Goal: Transaction & Acquisition: Book appointment/travel/reservation

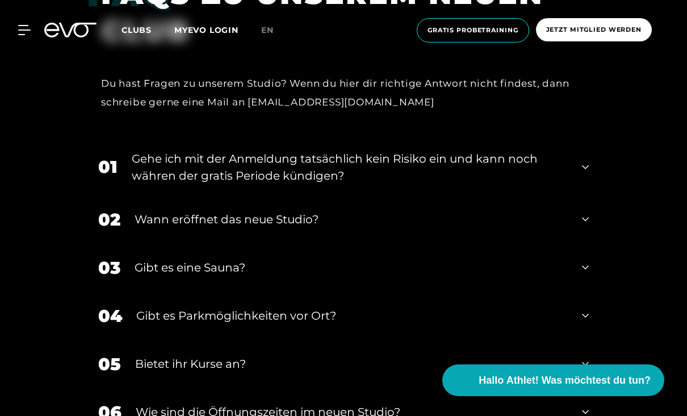
scroll to position [4208, 0]
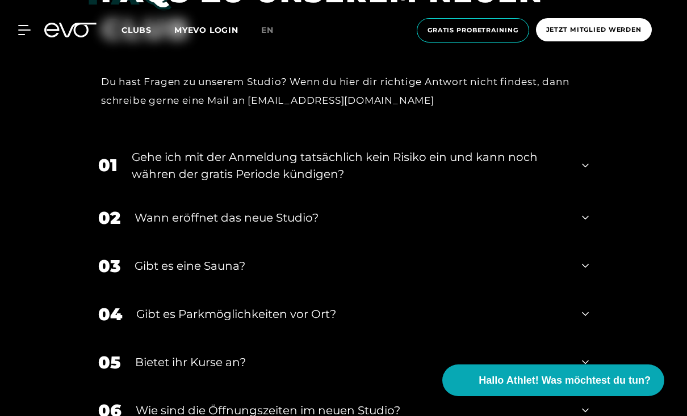
click at [588, 194] on div "01 Gehe ich mit der Anmeldung tatsächlich kein Risiko ein und kann noch währen …" at bounding box center [343, 165] width 513 height 57
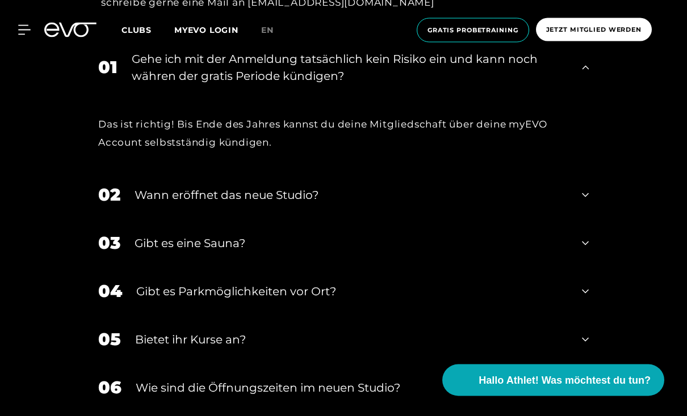
scroll to position [4307, 0]
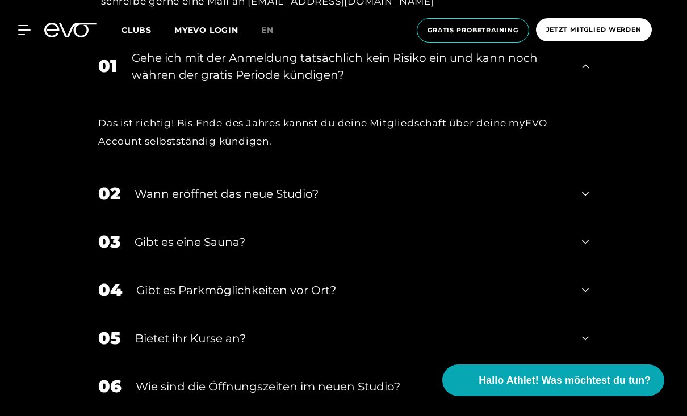
click at [591, 218] on div "02 Wann eröffnet das neue Studio?" at bounding box center [343, 194] width 513 height 48
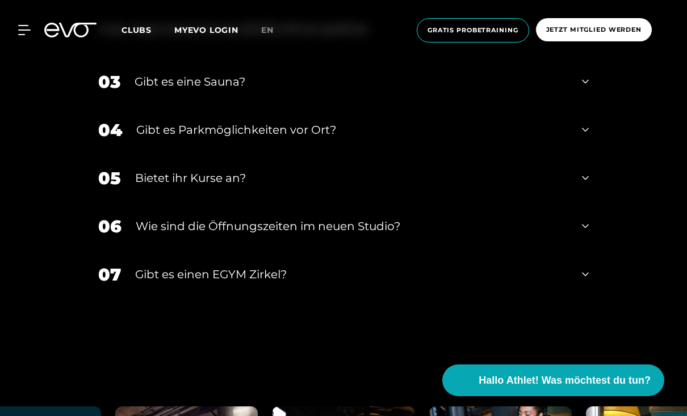
scroll to position [4537, 0]
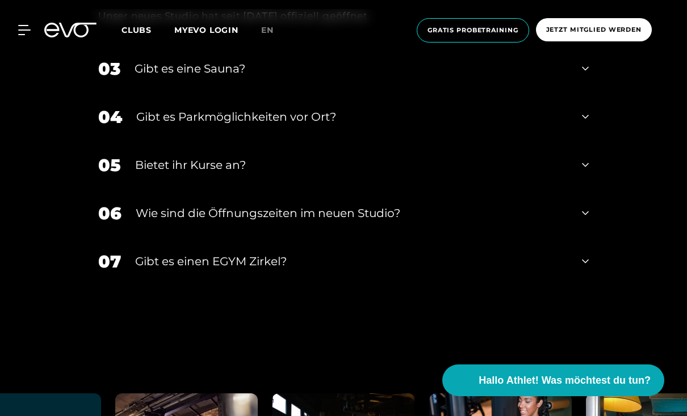
click at [578, 238] on div "06 ​Wie sind die Öffnungszeiten im neuen Studio?" at bounding box center [343, 214] width 513 height 48
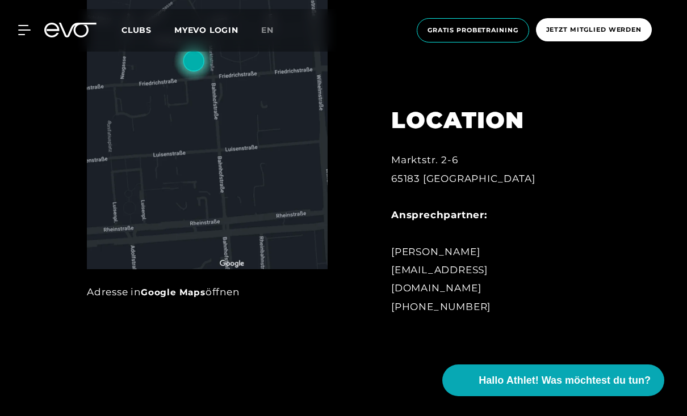
scroll to position [532, 0]
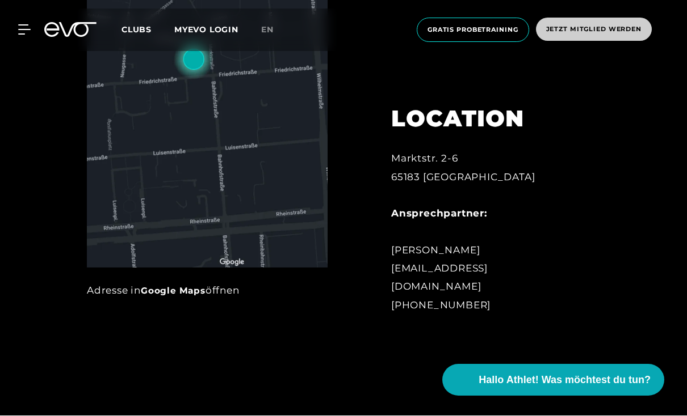
click at [618, 33] on span "Jetzt Mitglied werden" at bounding box center [594, 29] width 116 height 23
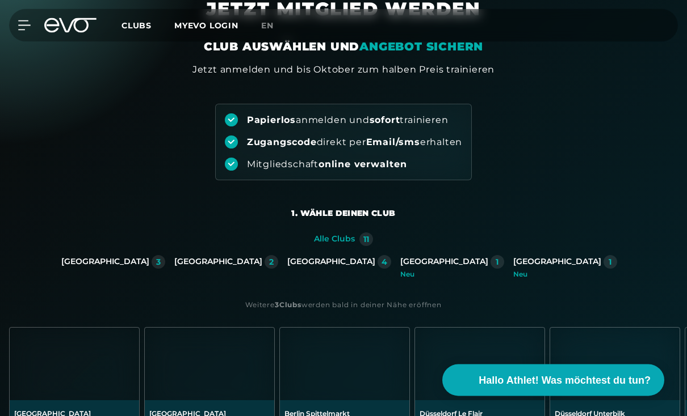
scroll to position [61, 0]
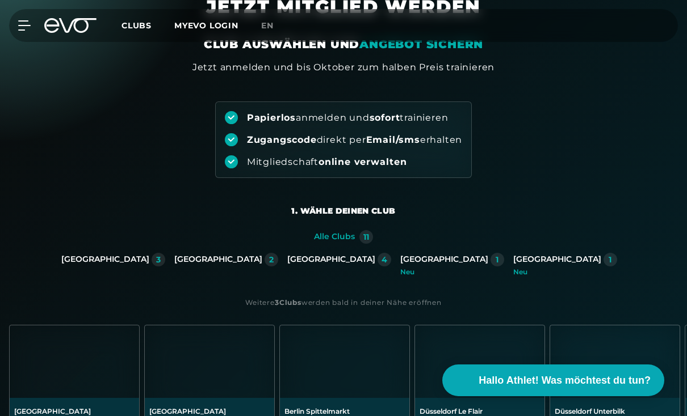
click at [513, 267] on div "Wiesbaden 1 Neu" at bounding box center [569, 264] width 113 height 23
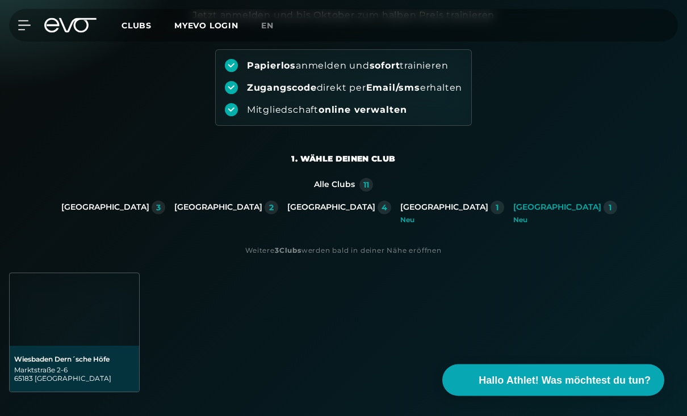
scroll to position [114, 0]
click at [71, 326] on img at bounding box center [74, 309] width 129 height 73
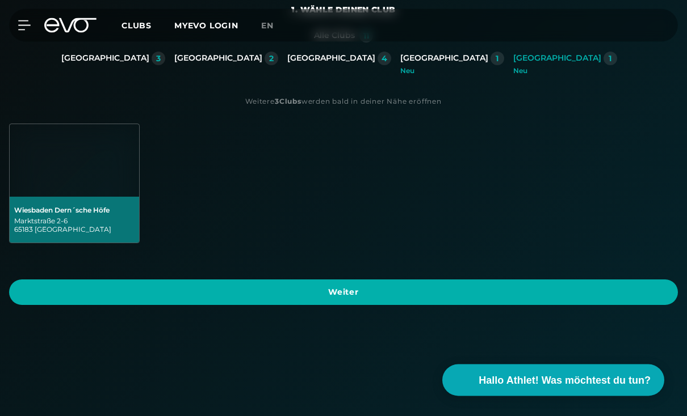
scroll to position [277, 0]
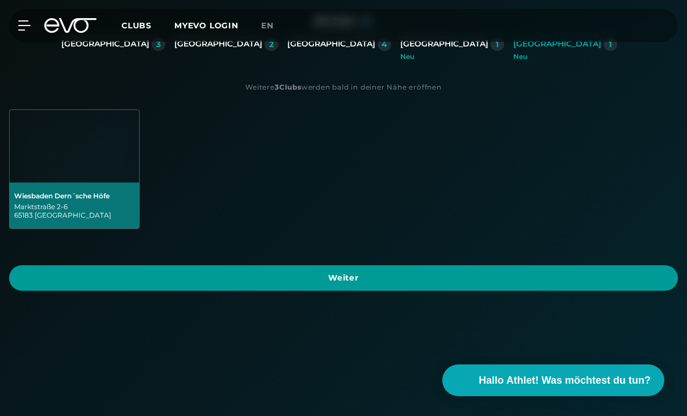
click at [561, 284] on span "Weiter" at bounding box center [343, 278] width 641 height 12
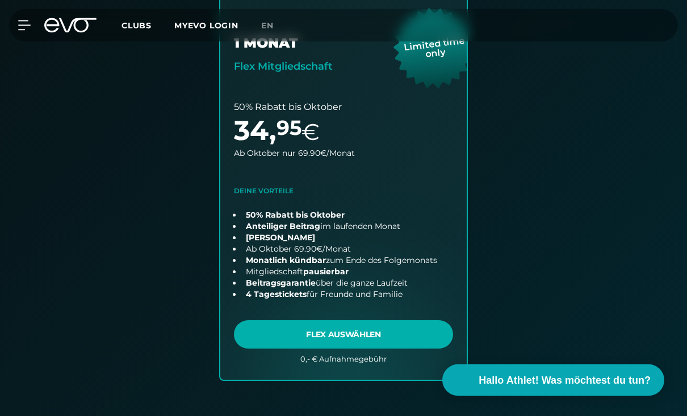
scroll to position [767, 0]
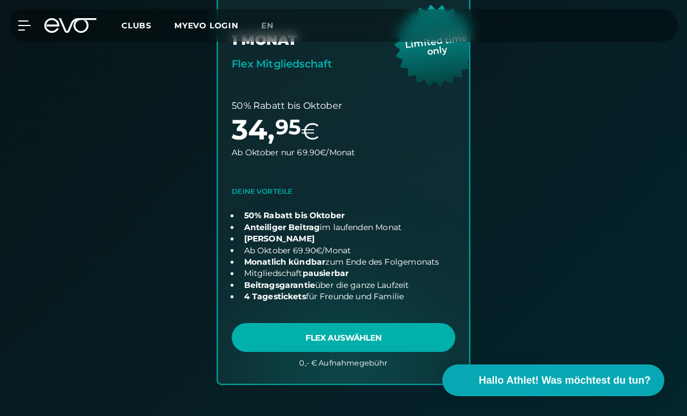
click at [398, 336] on link "choose plan" at bounding box center [343, 177] width 251 height 413
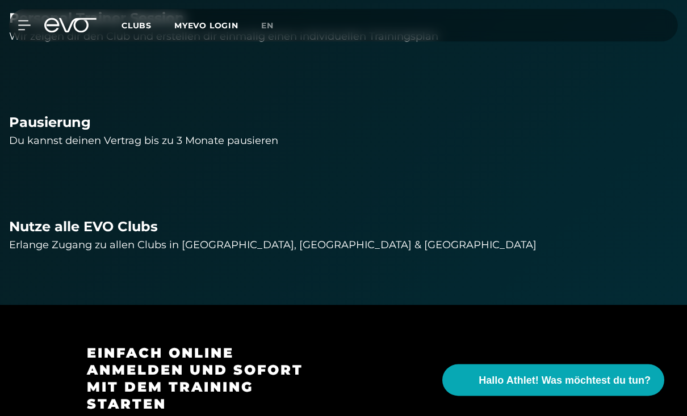
scroll to position [1260, 0]
click at [56, 245] on div "Erlange Zugang zu allen Clubs in Düsseldorf, Hamburg & Berlin" at bounding box center [343, 245] width 668 height 16
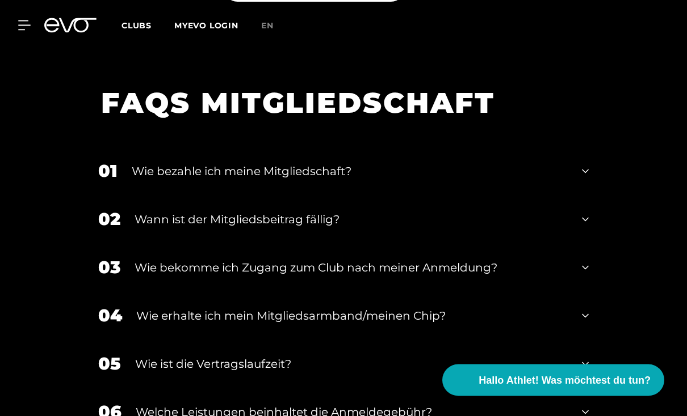
scroll to position [2158, 0]
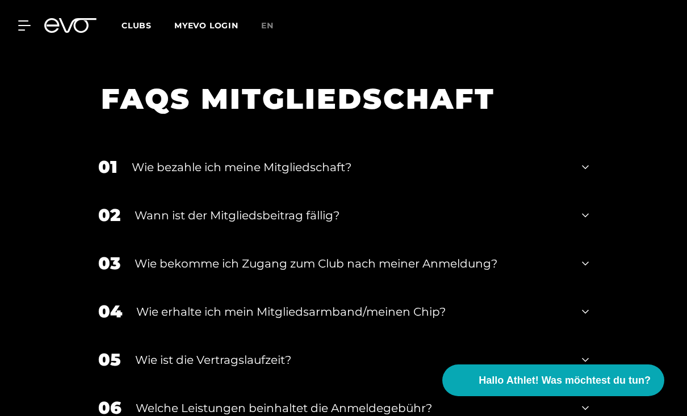
click at [587, 288] on div "03 Wie bekomme ich Zugang zum Club nach meiner Anmeldung?" at bounding box center [343, 263] width 513 height 48
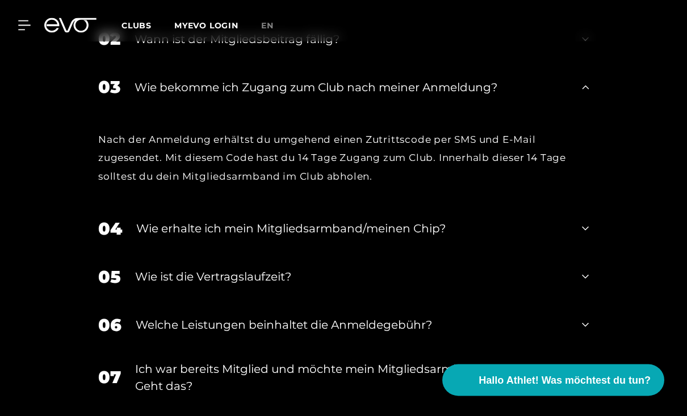
scroll to position [2334, 0]
click at [588, 253] on div "04 Wie erhalte ich mein Mitgliedsarmband/meinen Chip?" at bounding box center [343, 229] width 513 height 48
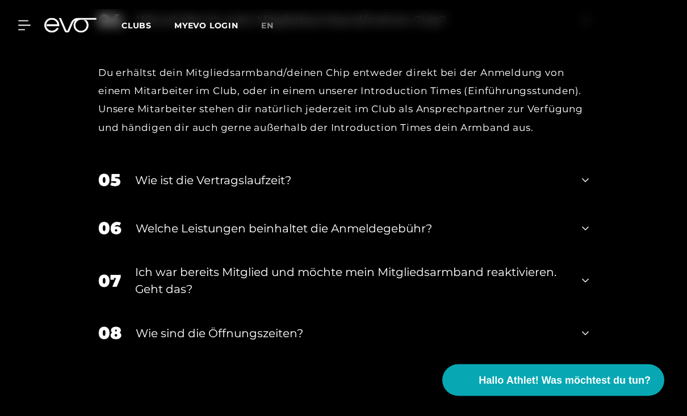
scroll to position [2544, 0]
click at [588, 187] on icon at bounding box center [585, 180] width 7 height 14
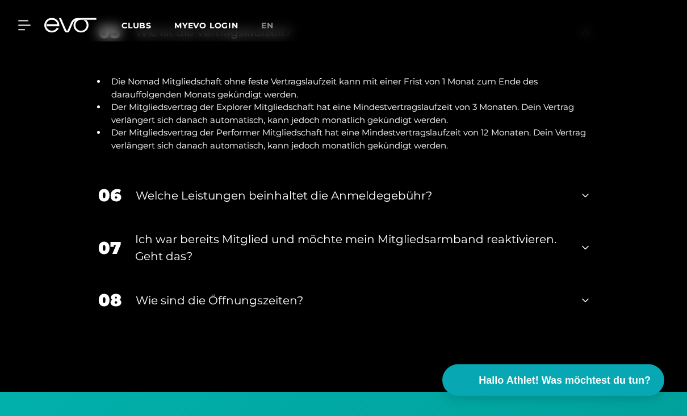
scroll to position [2691, 0]
click at [585, 203] on icon at bounding box center [585, 196] width 7 height 14
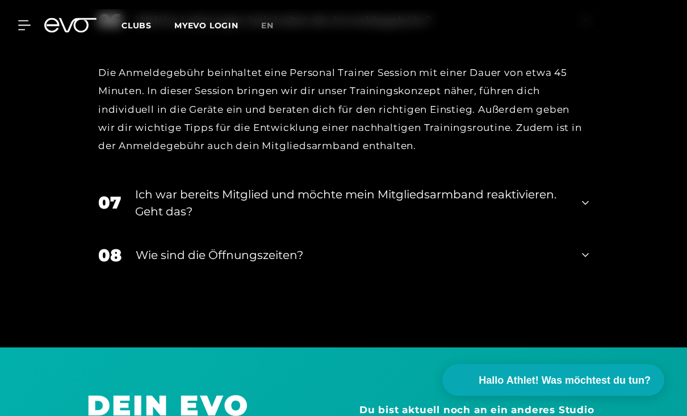
scroll to position [2868, 0]
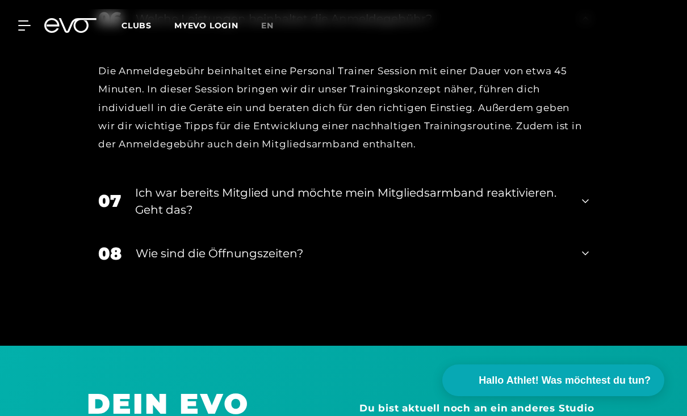
click at [588, 278] on div "08 Wie sind die Öffnungszeiten?" at bounding box center [343, 254] width 513 height 48
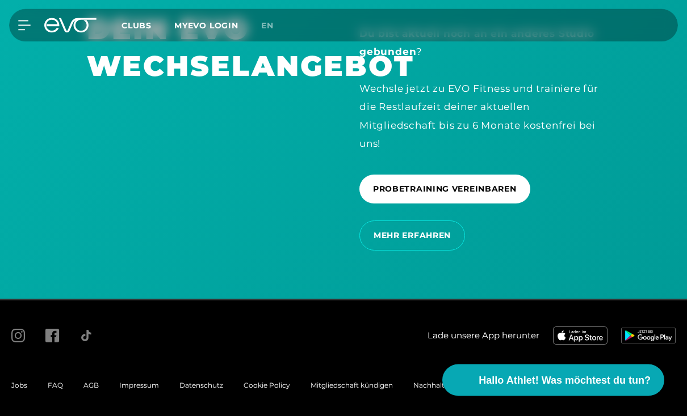
scroll to position [3318, 0]
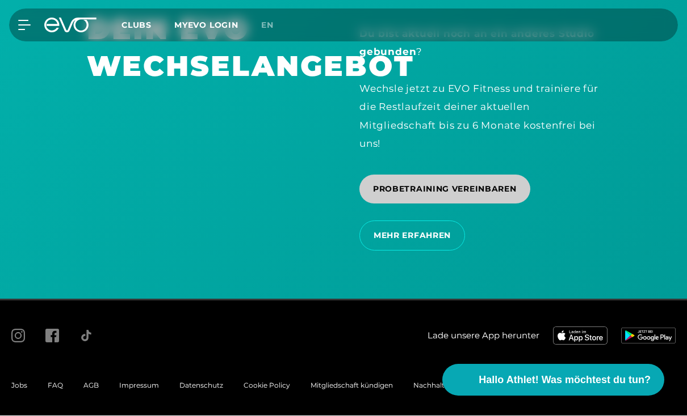
click at [495, 204] on span "PROBETRAINING VEREINBAREN" at bounding box center [444, 189] width 171 height 29
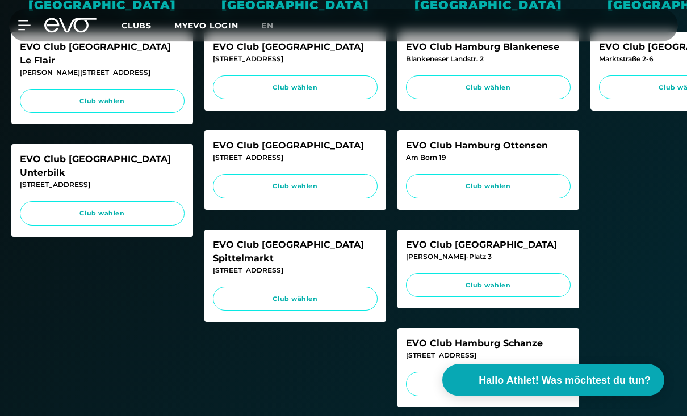
scroll to position [375, 0]
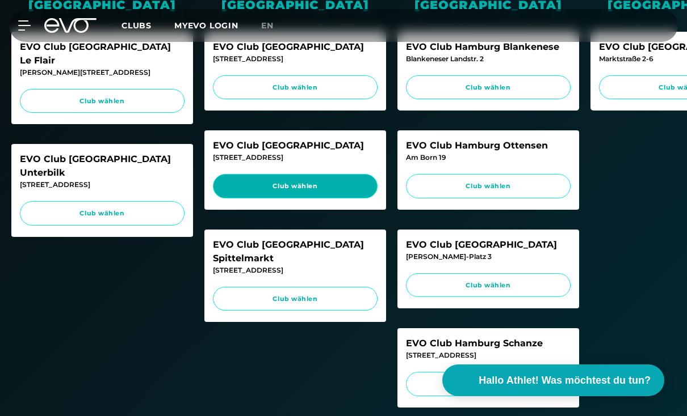
click at [329, 187] on span "Club wählen" at bounding box center [295, 187] width 143 height 10
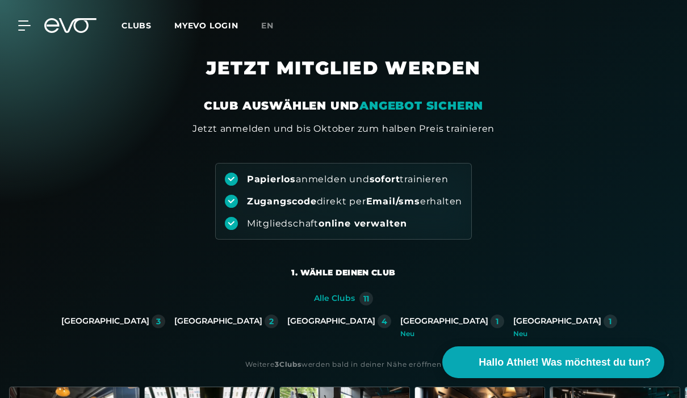
click at [133, 26] on span "Clubs" at bounding box center [136, 25] width 30 height 10
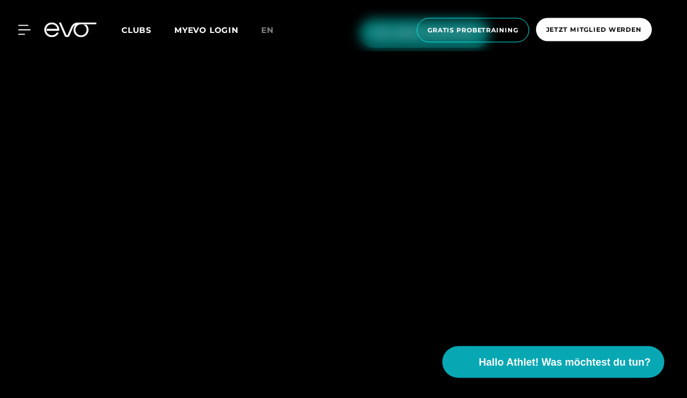
scroll to position [2599, 0]
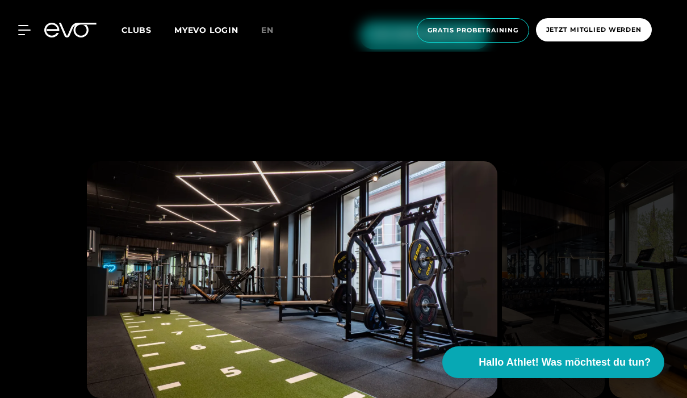
click at [461, 41] on span "EVO DERN´SCHE HÖFE" at bounding box center [424, 35] width 103 height 12
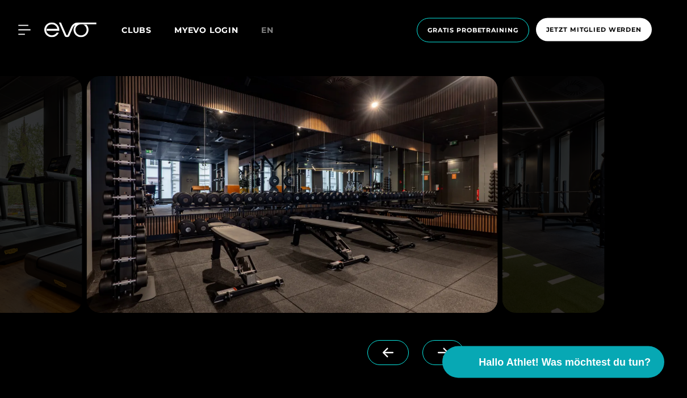
scroll to position [1183, 0]
click at [604, 295] on img at bounding box center [553, 194] width 103 height 237
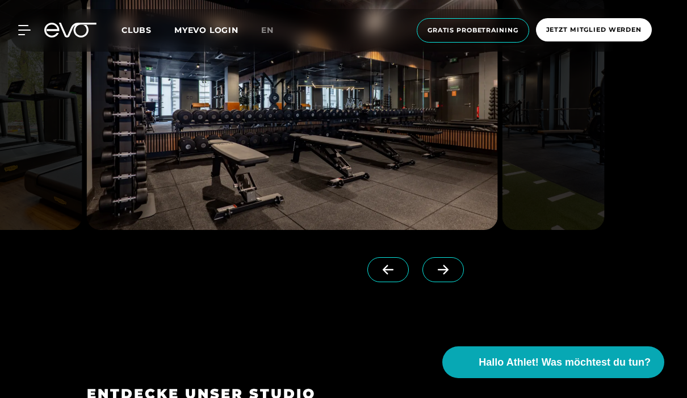
scroll to position [1267, 0]
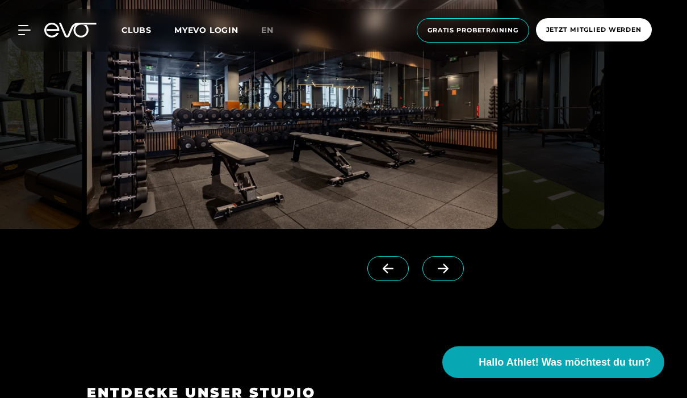
click at [446, 273] on icon at bounding box center [442, 269] width 11 height 10
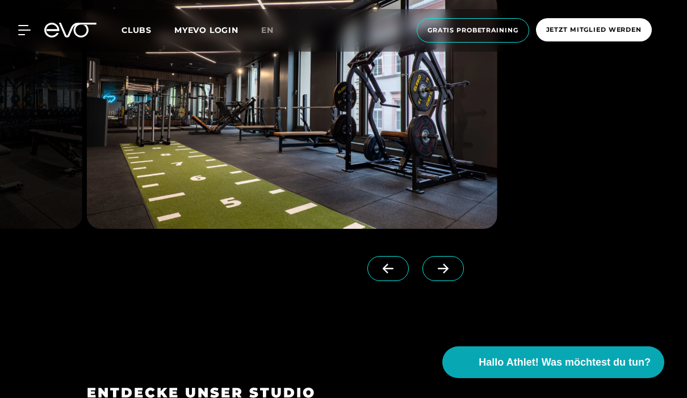
click at [447, 273] on icon at bounding box center [443, 268] width 20 height 10
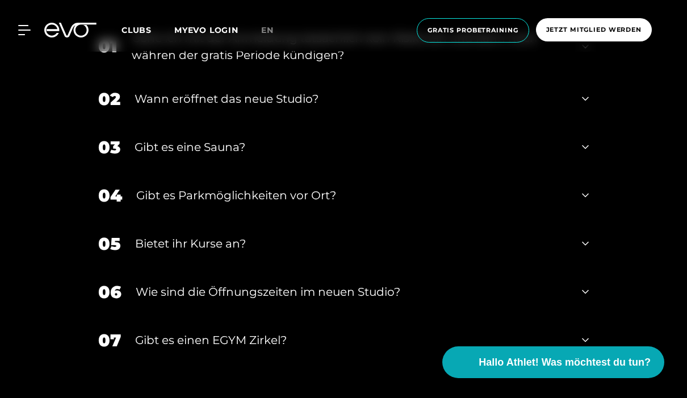
scroll to position [4271, 0]
click at [588, 53] on icon at bounding box center [585, 46] width 7 height 14
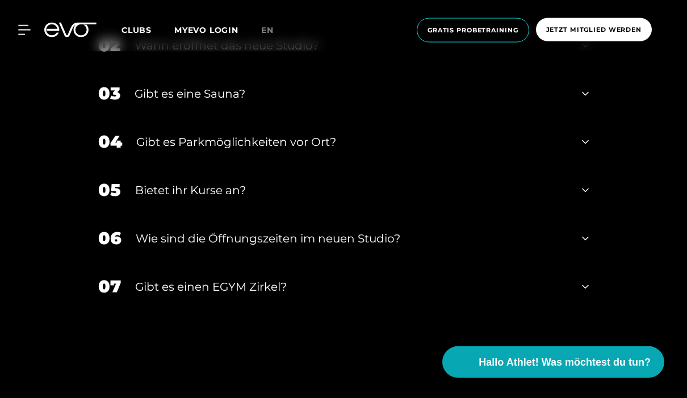
scroll to position [4400, 0]
click at [582, 100] on icon at bounding box center [585, 94] width 7 height 14
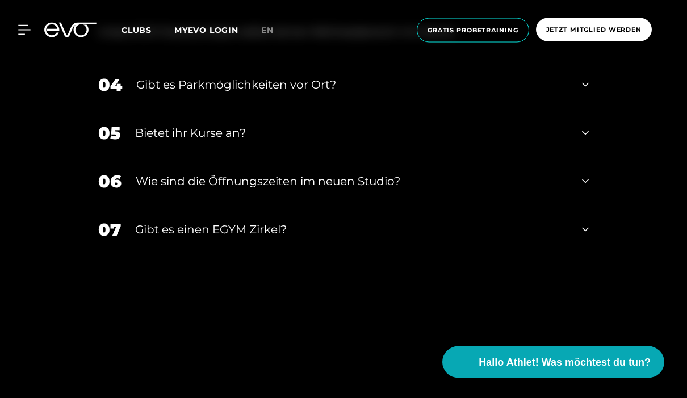
scroll to position [4515, 0]
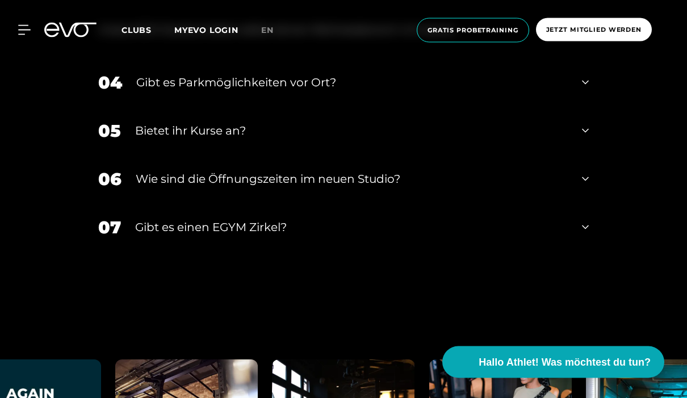
click at [583, 138] on icon at bounding box center [585, 131] width 7 height 14
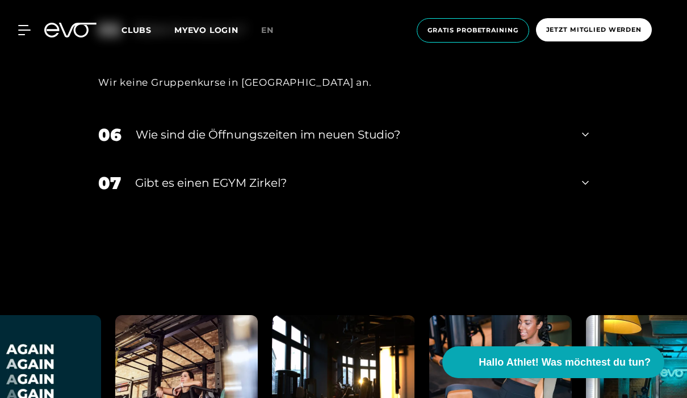
scroll to position [4618, 0]
click at [579, 158] on div "06 ​Wie sind die Öffnungszeiten im neuen Studio?" at bounding box center [343, 134] width 513 height 48
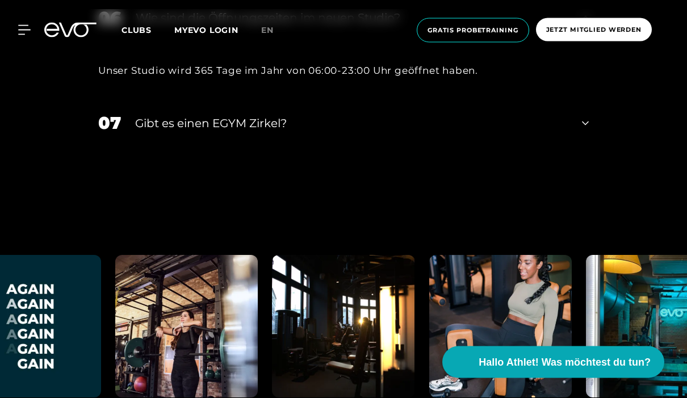
click at [580, 148] on div "07 Gibt es einen EGYM Zirkel?" at bounding box center [343, 123] width 513 height 48
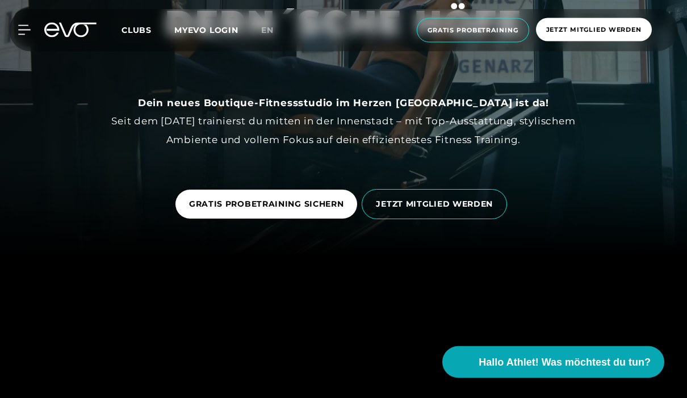
scroll to position [151, 0]
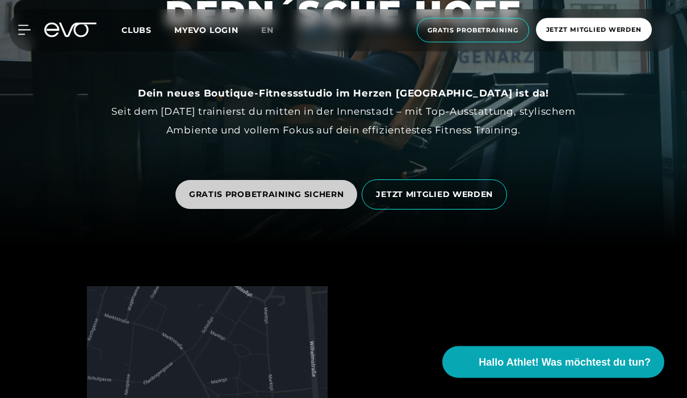
click at [310, 209] on link "GRATIS PROBETRAINING SICHERN" at bounding box center [266, 194] width 182 height 29
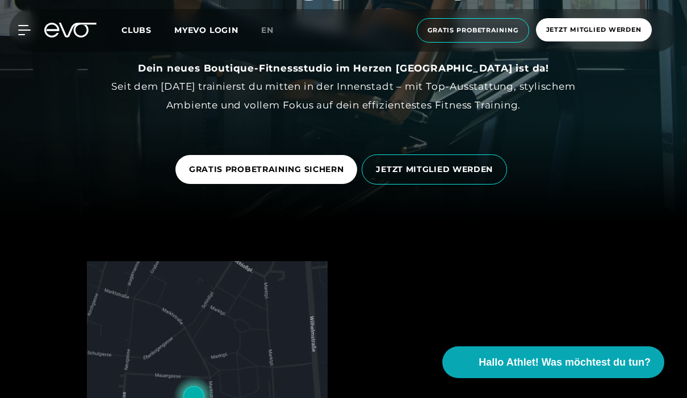
click at [661, 193] on div "GRATIS PROBETRAINING SICHERN JETZT MITGLIED WERDEN" at bounding box center [343, 169] width 668 height 47
click at [488, 28] on span "Gratis Probetraining" at bounding box center [472, 31] width 91 height 10
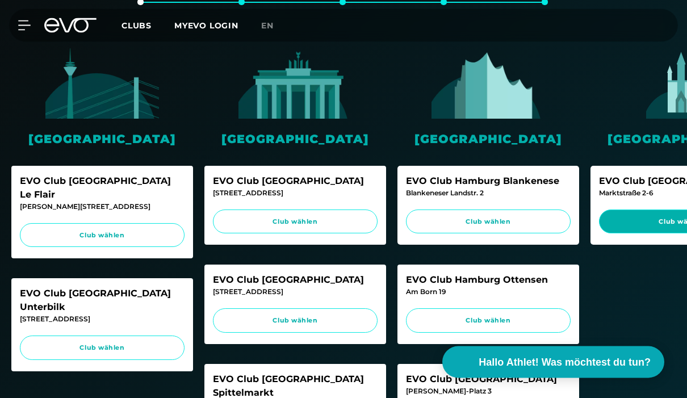
click at [647, 222] on span "Club wählen" at bounding box center [680, 222] width 143 height 10
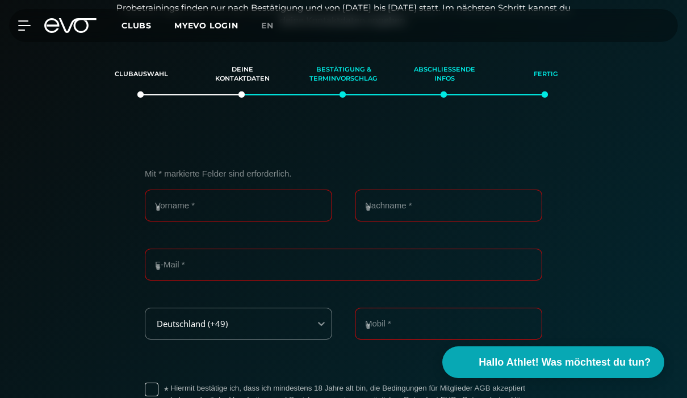
scroll to position [144, 0]
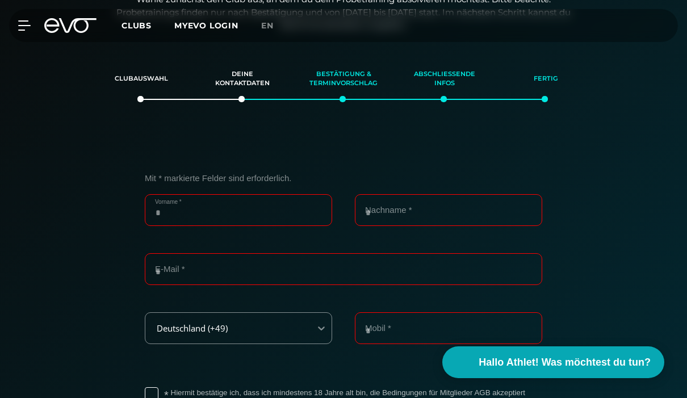
click at [278, 207] on input "Vorname *" at bounding box center [238, 210] width 187 height 32
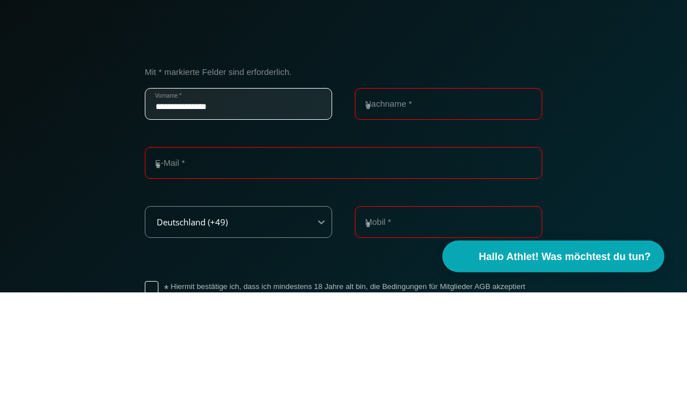
click at [263, 194] on input "**********" at bounding box center [238, 210] width 187 height 32
type input "******"
click at [452, 194] on input "Nachname *" at bounding box center [448, 210] width 187 height 32
type input "********"
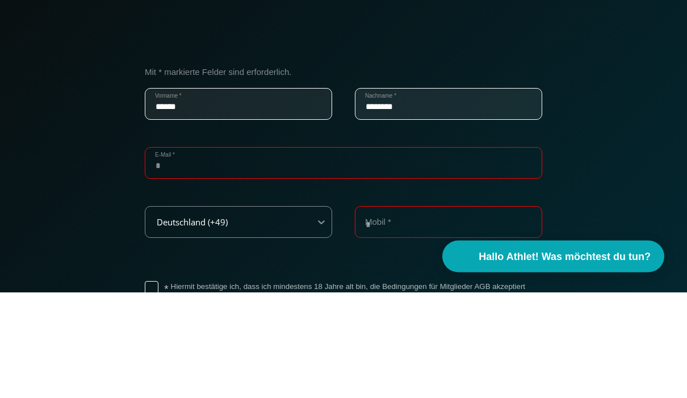
type input "**********"
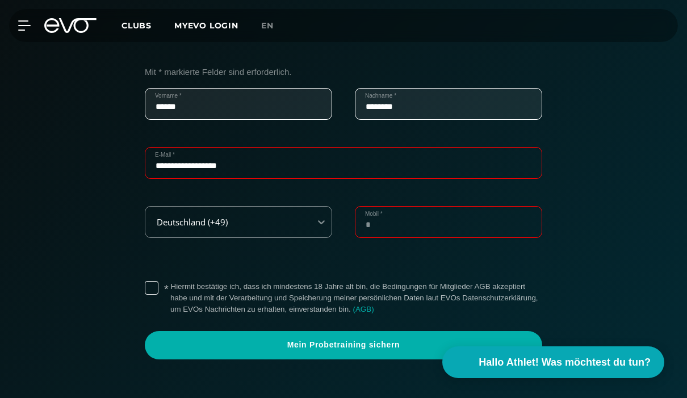
click at [464, 222] on input "Mobil *" at bounding box center [448, 222] width 187 height 32
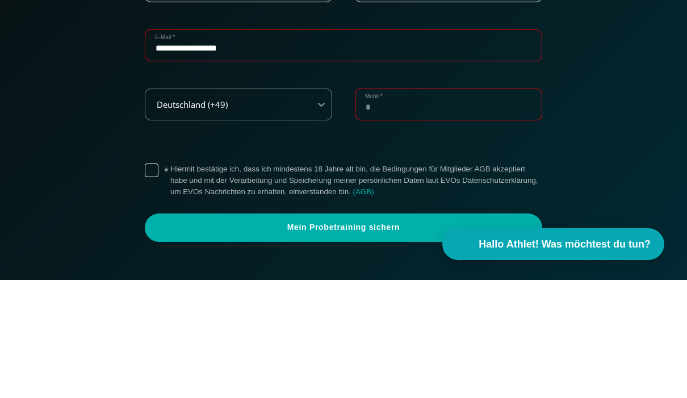
type input "**********"
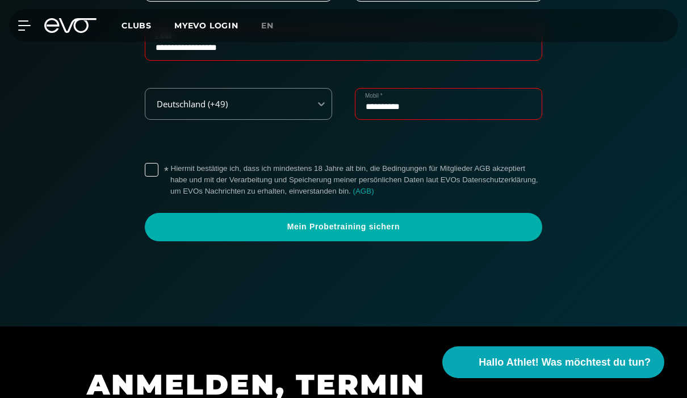
click at [170, 166] on label "* Hiermit bestätige ich, dass ich mindestens 18 Jahre alt bin, die Bedingungen …" at bounding box center [356, 180] width 372 height 34
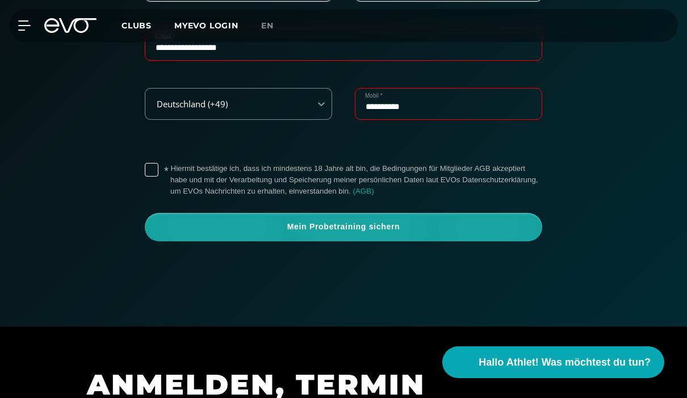
click at [488, 230] on span "Mein Probetraining sichern" at bounding box center [343, 227] width 397 height 28
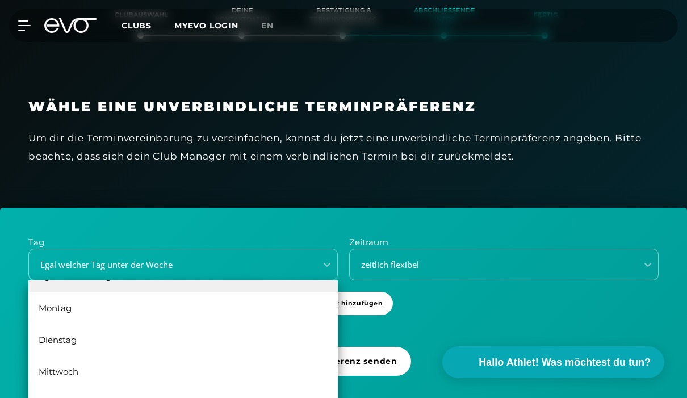
scroll to position [20, 0]
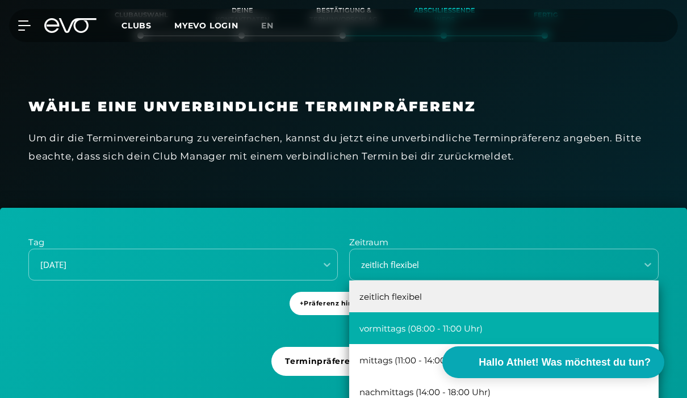
click at [554, 329] on div "vormittags (08:00 - 11:00 Uhr)" at bounding box center [503, 328] width 309 height 32
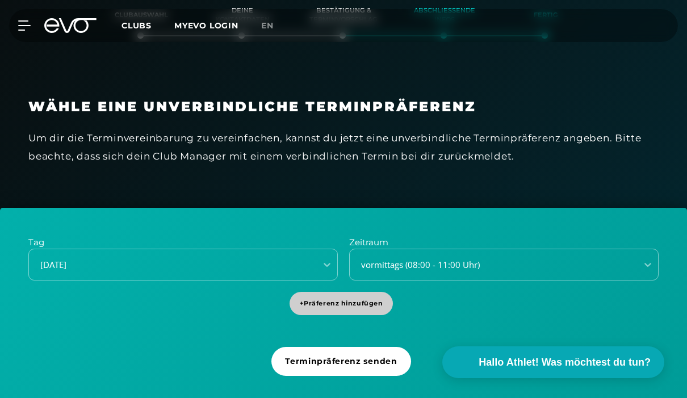
click at [367, 304] on span "+ Präferenz hinzufügen" at bounding box center [341, 303] width 83 height 10
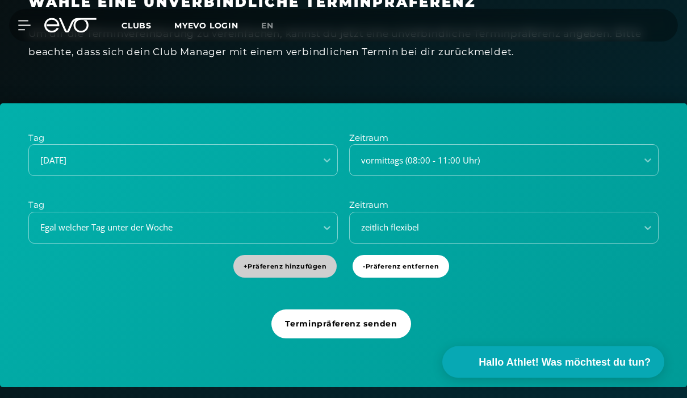
scroll to position [312, 0]
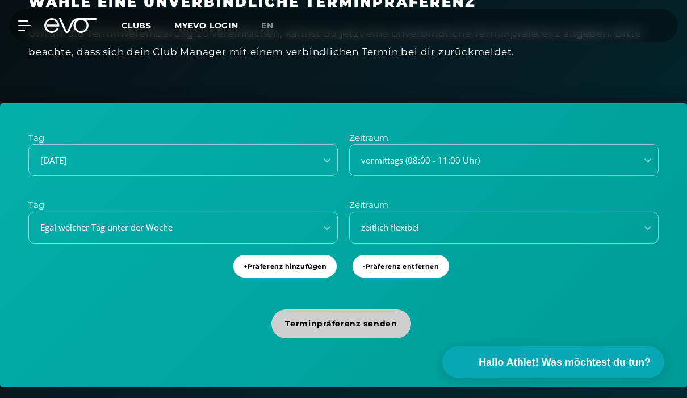
click at [358, 326] on span "Terminpräferenz senden" at bounding box center [341, 324] width 112 height 12
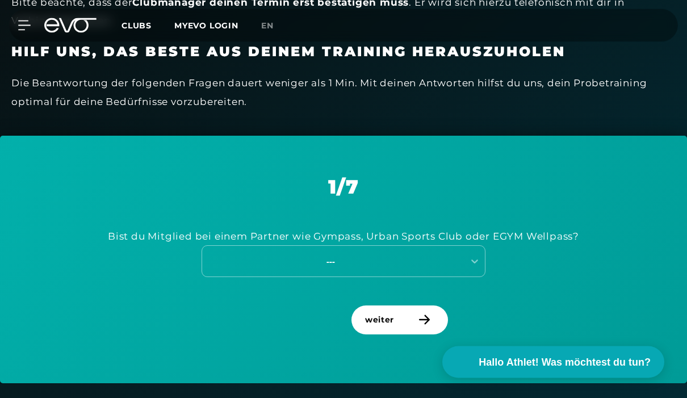
scroll to position [356, 0]
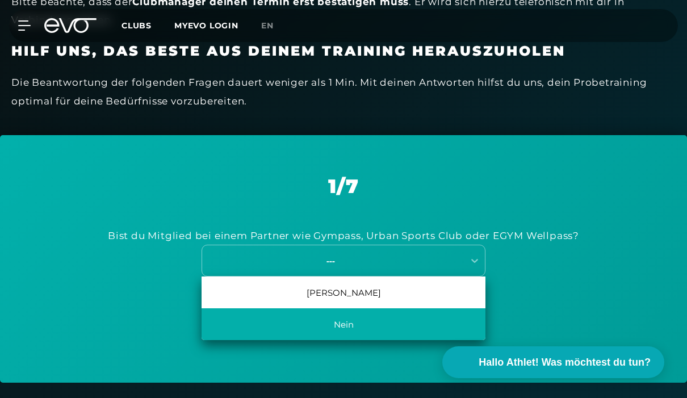
click at [431, 330] on div "Nein" at bounding box center [343, 324] width 284 height 32
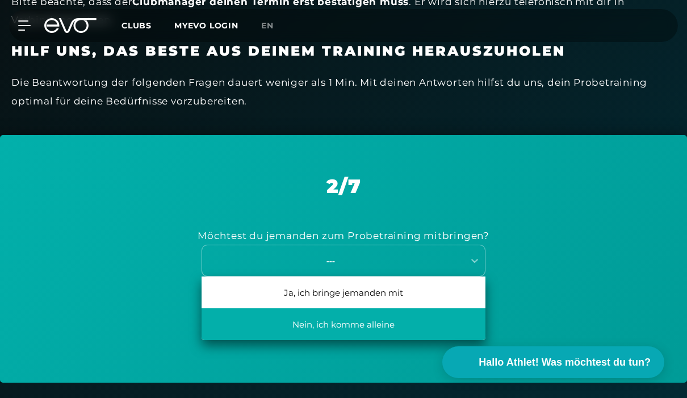
click at [413, 326] on div "Nein, ich komme alleine" at bounding box center [343, 324] width 284 height 32
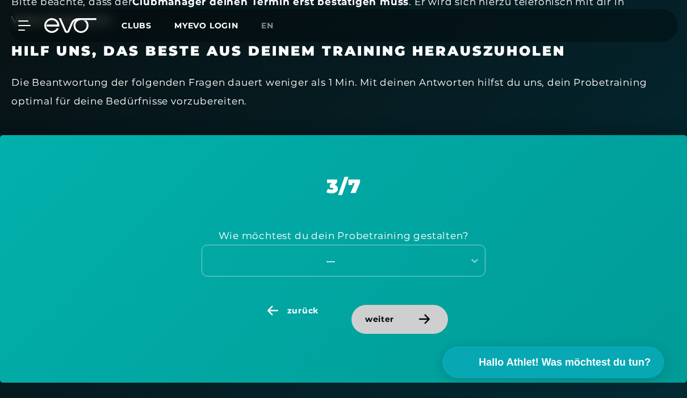
click at [420, 319] on icon at bounding box center [424, 319] width 20 height 10
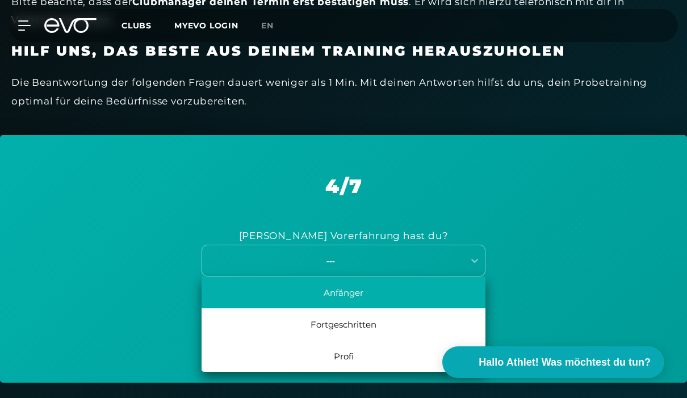
click at [411, 298] on div "Anfänger" at bounding box center [343, 292] width 284 height 32
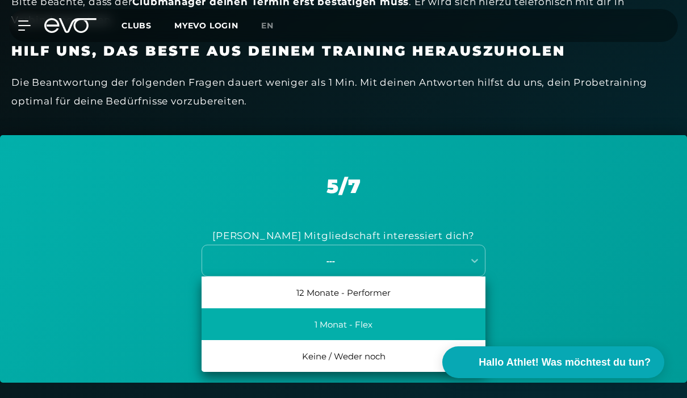
click at [439, 325] on div "1 Monat - Flex" at bounding box center [343, 324] width 284 height 32
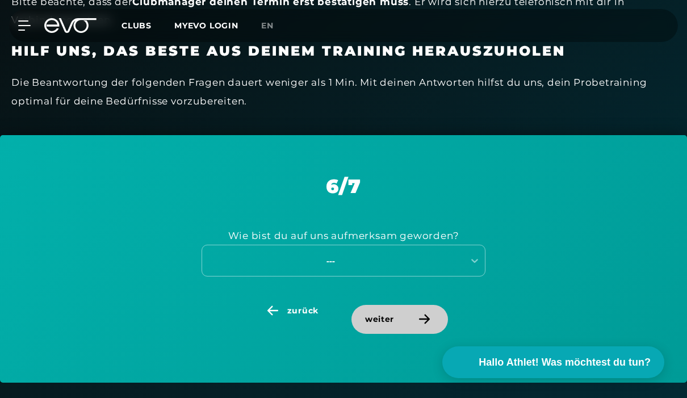
click at [431, 317] on icon at bounding box center [424, 319] width 20 height 10
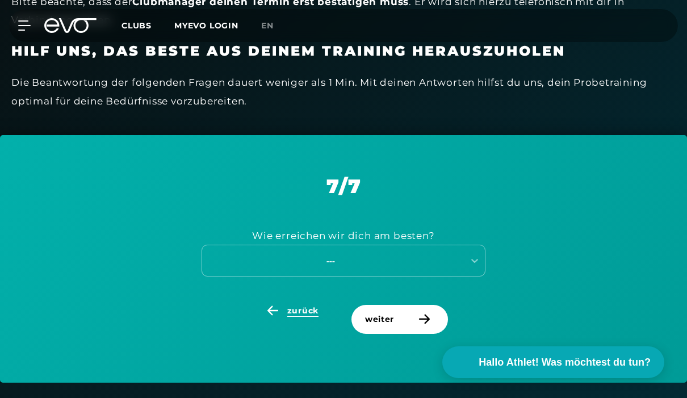
click at [276, 310] on icon at bounding box center [273, 310] width 20 height 10
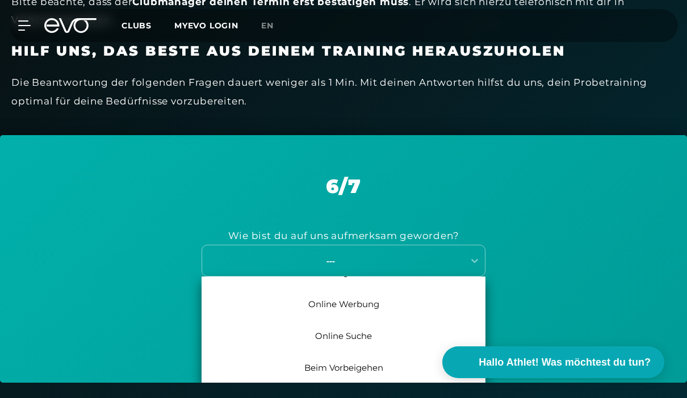
scroll to position [52, 0]
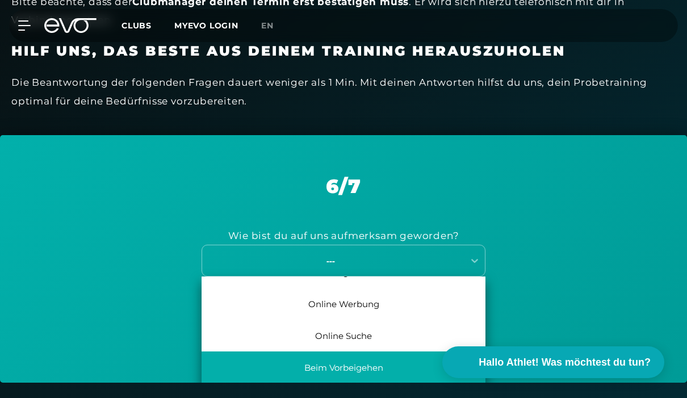
click at [385, 368] on div "Beim Vorbeigehen" at bounding box center [343, 367] width 284 height 32
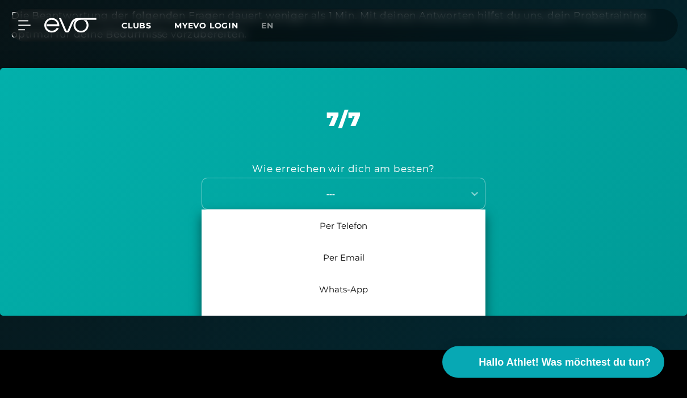
scroll to position [423, 0]
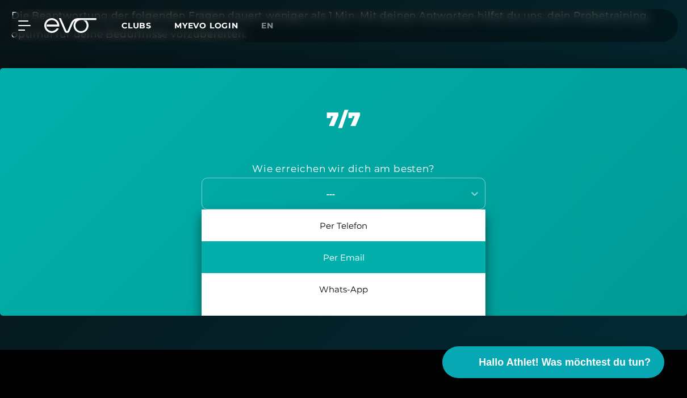
click at [407, 255] on div "Per Email" at bounding box center [343, 257] width 284 height 32
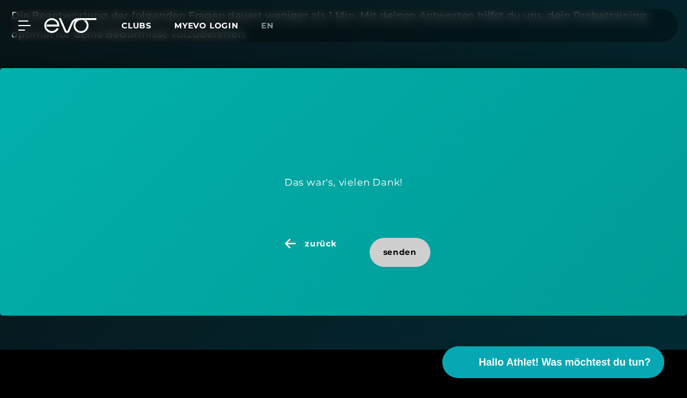
click at [407, 246] on span "senden" at bounding box center [399, 252] width 33 height 12
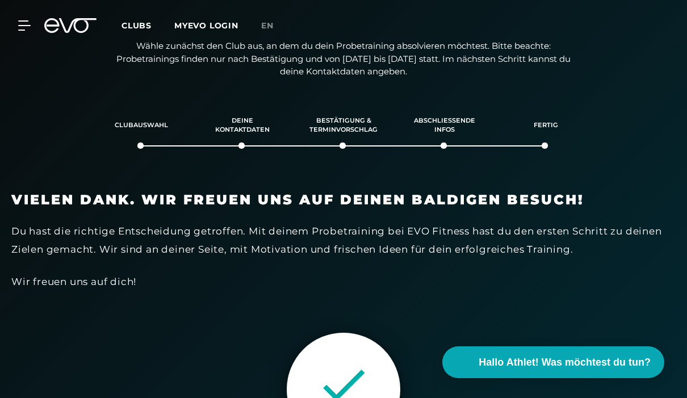
scroll to position [0, 0]
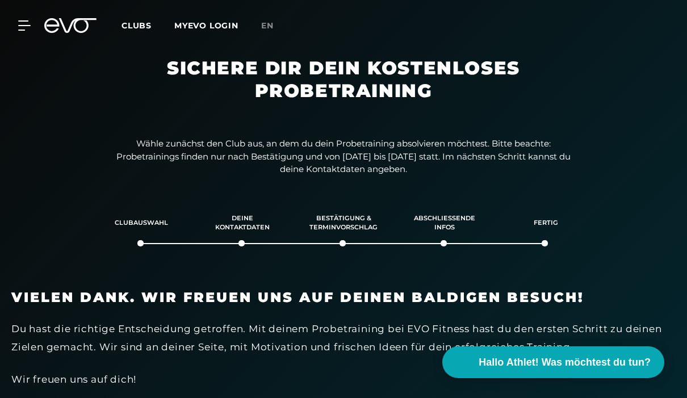
click at [74, 19] on icon at bounding box center [77, 25] width 37 height 15
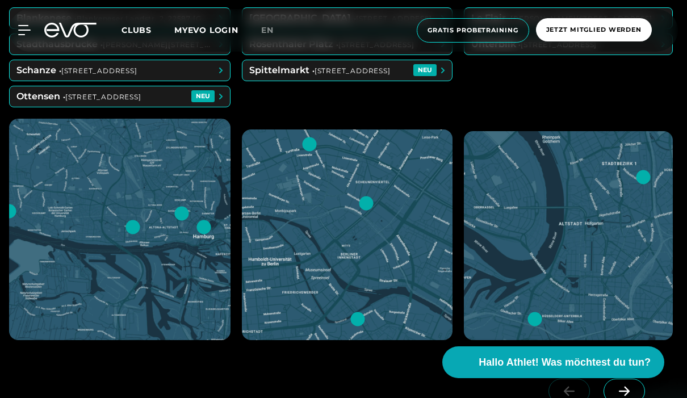
scroll to position [555, 0]
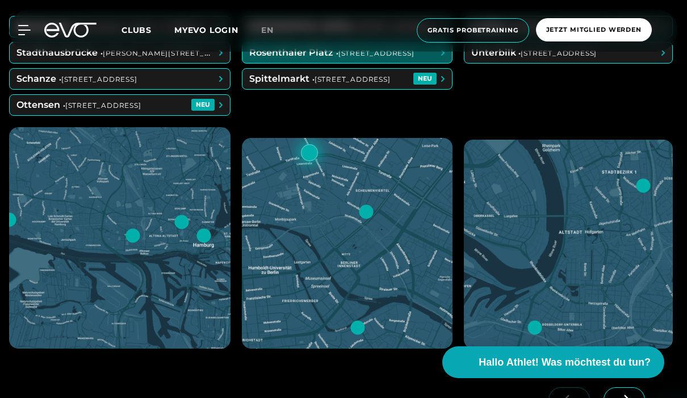
click at [393, 63] on span at bounding box center [346, 53] width 209 height 20
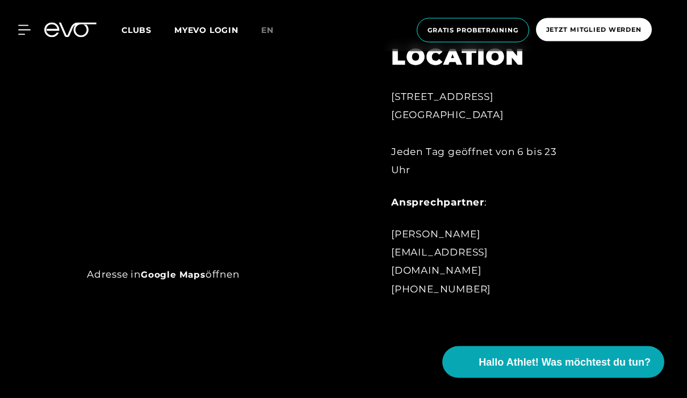
scroll to position [533, 0]
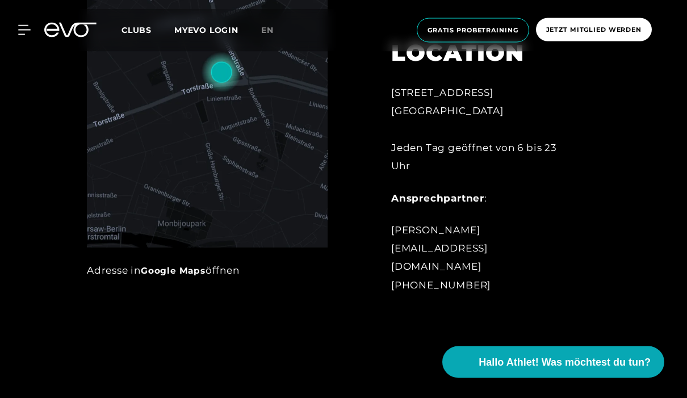
click at [249, 241] on img at bounding box center [207, 76] width 241 height 344
click at [219, 280] on div "Adresse in Google Maps öffnen" at bounding box center [207, 271] width 241 height 18
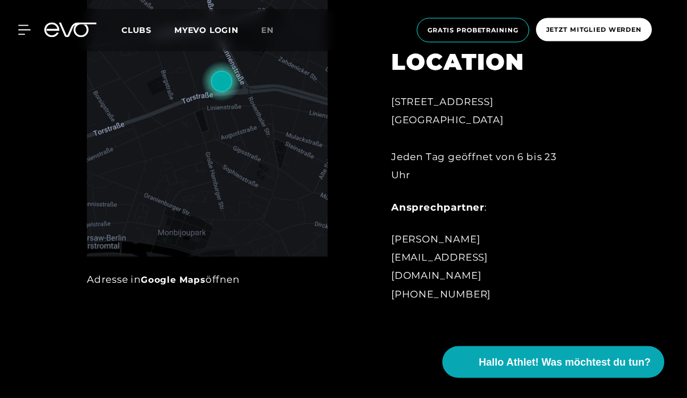
scroll to position [525, 0]
click at [184, 285] on link "Google Maps" at bounding box center [173, 279] width 65 height 11
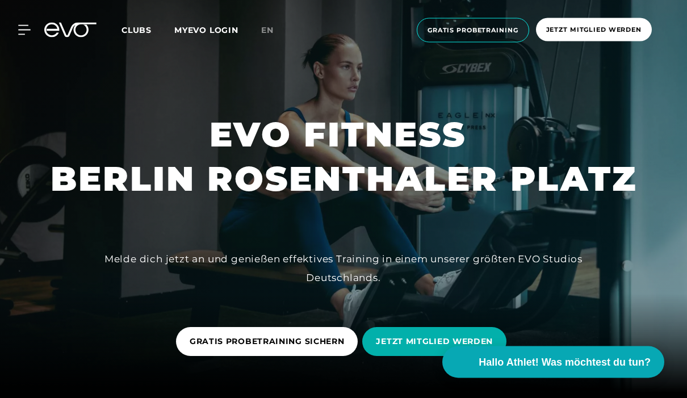
scroll to position [0, 0]
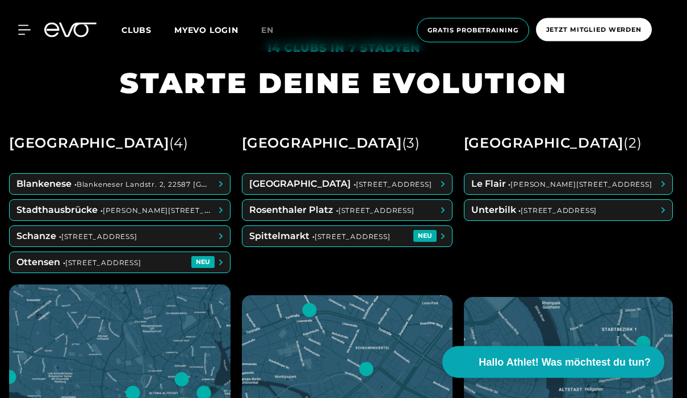
scroll to position [398, 0]
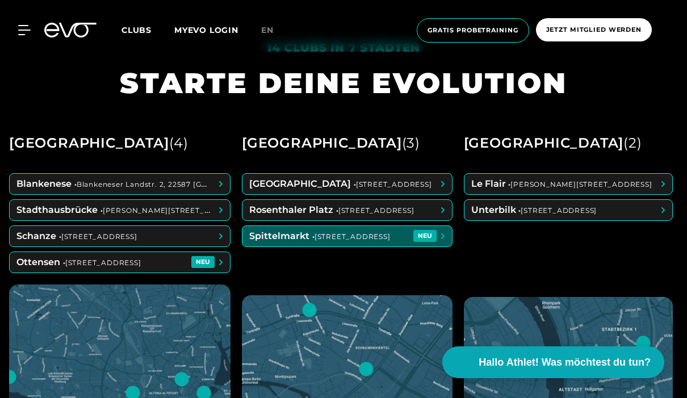
click at [384, 246] on span at bounding box center [346, 236] width 209 height 20
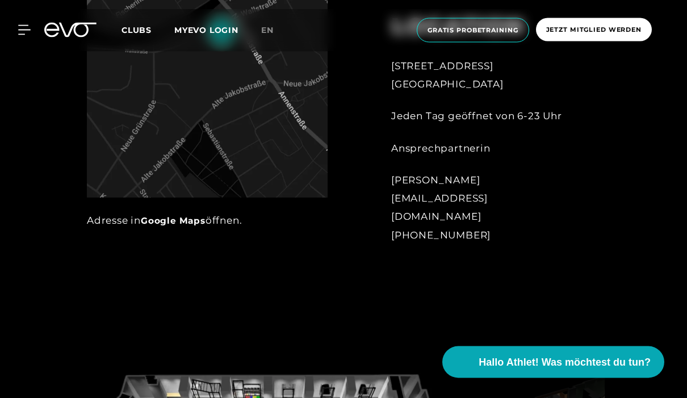
scroll to position [586, 0]
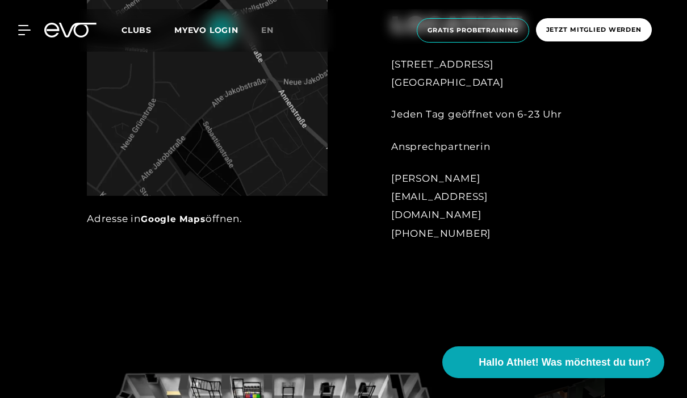
click at [221, 228] on div "Adresse in Google Maps öffnen." at bounding box center [207, 218] width 241 height 18
click at [165, 224] on link "Google Maps" at bounding box center [173, 218] width 65 height 11
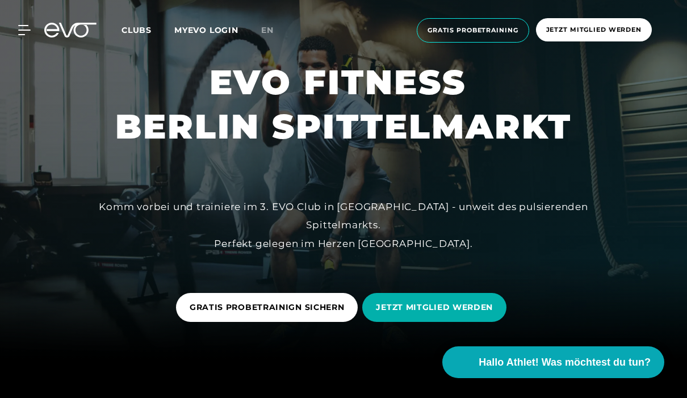
scroll to position [39, 0]
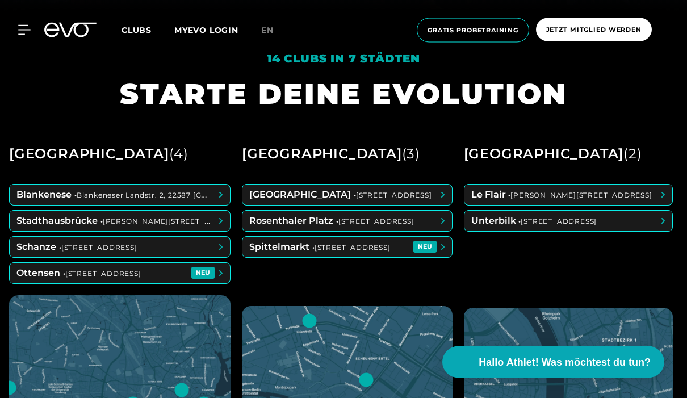
scroll to position [387, 0]
click at [367, 205] on span at bounding box center [346, 194] width 209 height 20
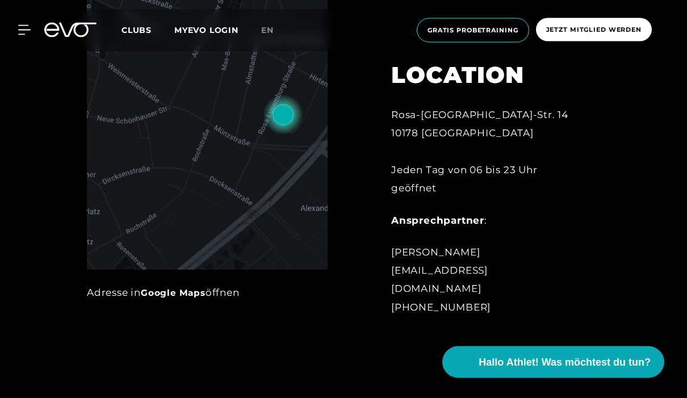
scroll to position [514, 0]
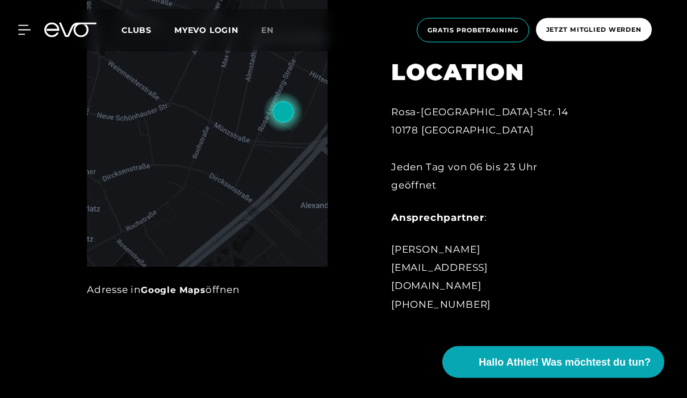
click at [172, 296] on link "Google Maps" at bounding box center [173, 290] width 65 height 11
